Goal: Task Accomplishment & Management: Complete application form

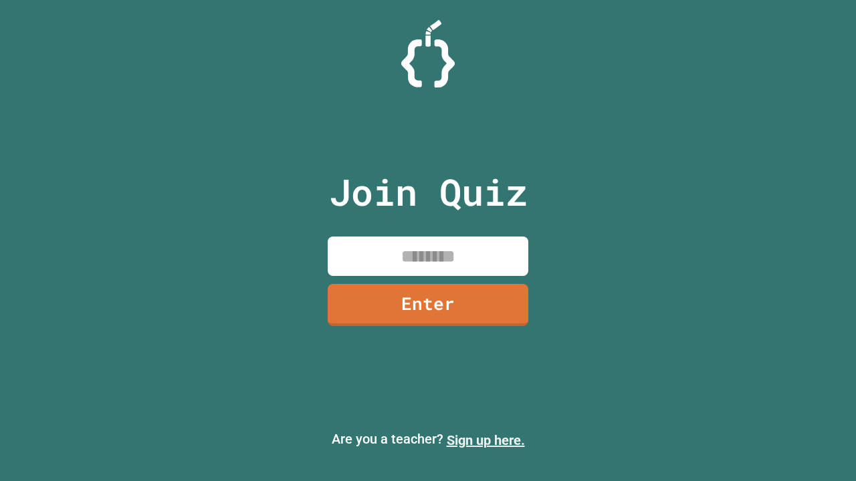
click at [485, 441] on link "Sign up here." at bounding box center [486, 440] width 78 height 16
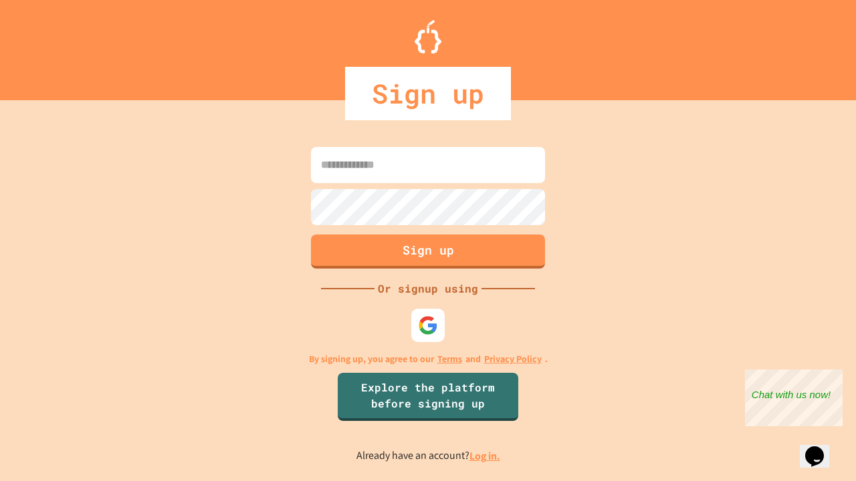
click at [485, 456] on link "Log in." at bounding box center [484, 456] width 31 height 14
